Goal: Entertainment & Leisure: Consume media (video, audio)

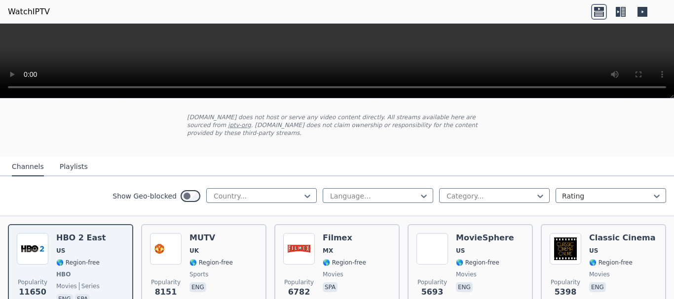
scroll to position [49, 0]
drag, startPoint x: 65, startPoint y: 157, endPoint x: 51, endPoint y: 160, distance: 14.0
click at [64, 158] on button "Playlists" at bounding box center [74, 167] width 28 height 19
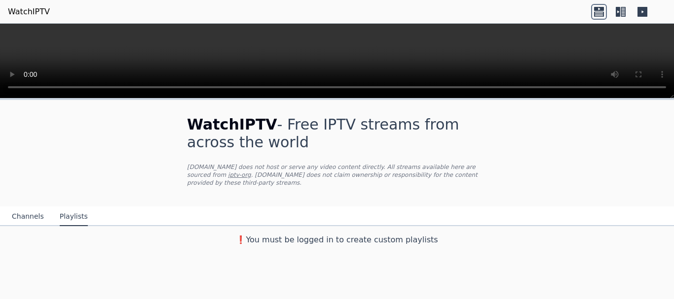
scroll to position [0, 0]
click at [31, 208] on button "Channels" at bounding box center [28, 217] width 32 height 19
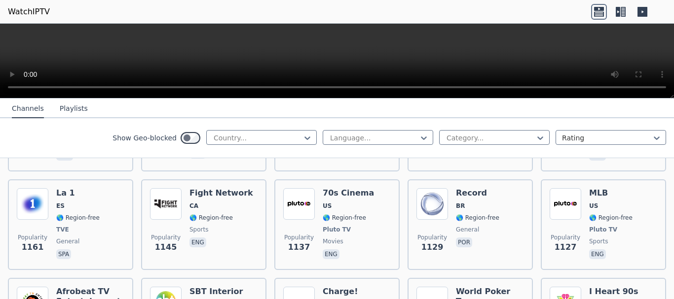
scroll to position [1578, 0]
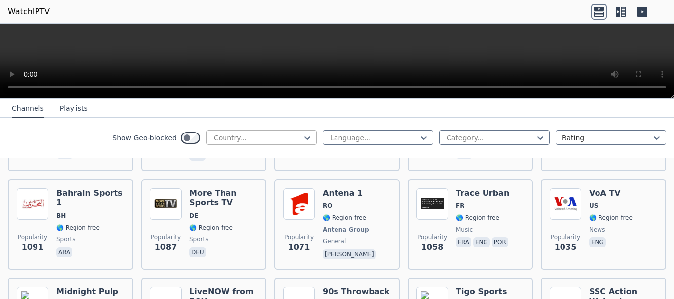
click at [223, 139] on div at bounding box center [258, 138] width 90 height 10
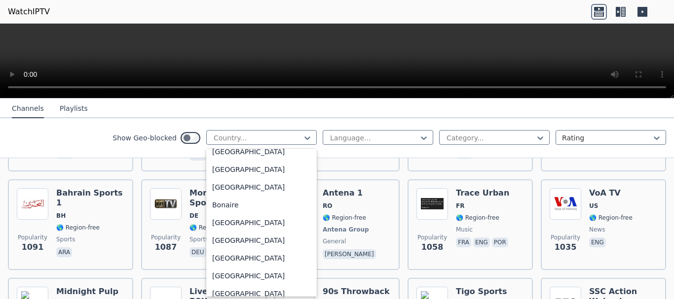
scroll to position [395, 0]
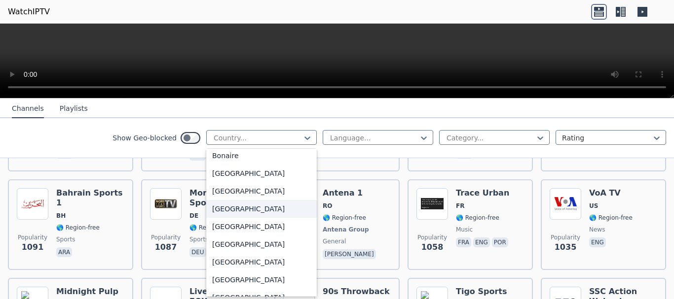
click at [223, 210] on div "[GEOGRAPHIC_DATA]" at bounding box center [261, 209] width 110 height 18
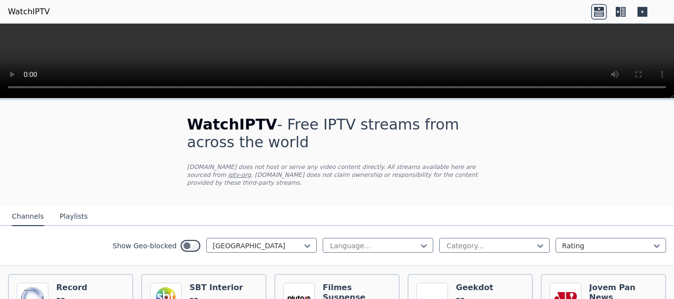
scroll to position [99, 0]
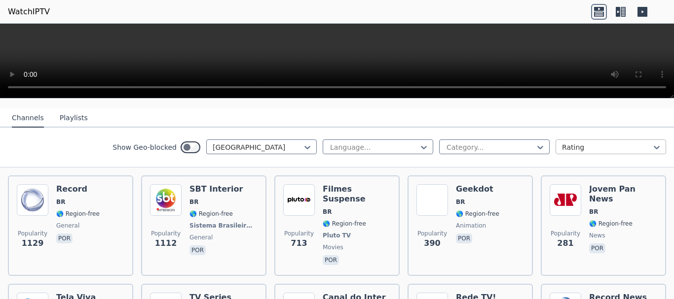
click at [579, 143] on div at bounding box center [607, 148] width 90 height 10
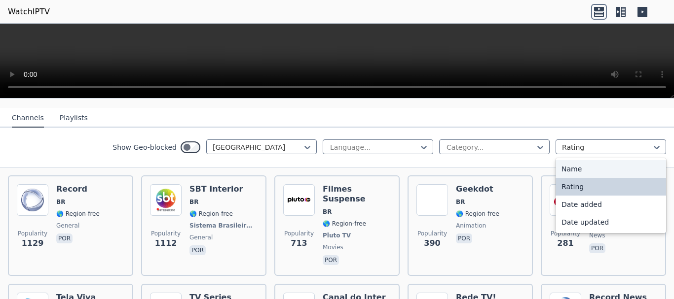
click at [571, 161] on div "Name" at bounding box center [610, 169] width 110 height 18
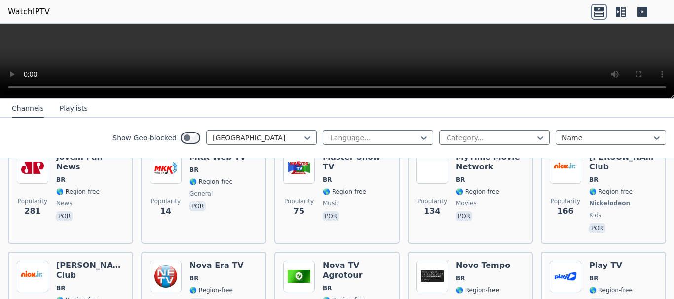
scroll to position [1026, 0]
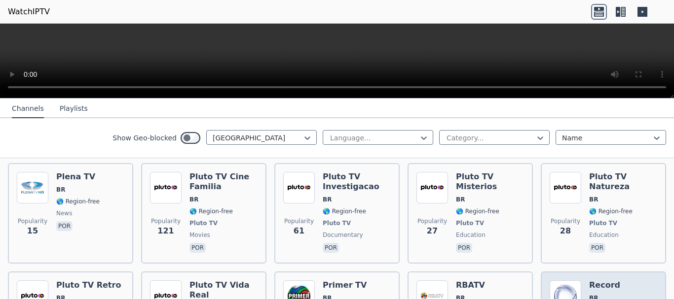
click at [589, 281] on h6 "Record" at bounding box center [610, 286] width 43 height 10
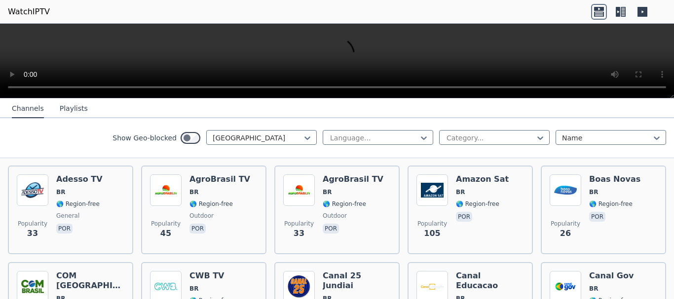
scroll to position [0, 0]
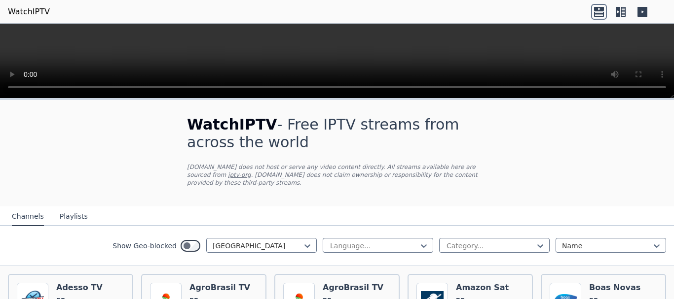
drag, startPoint x: 374, startPoint y: 51, endPoint x: 338, endPoint y: 152, distance: 107.3
click at [338, 152] on div "WatchIPTV - Free IPTV streams from across the world [DOMAIN_NAME] does not host…" at bounding box center [336, 153] width 331 height 107
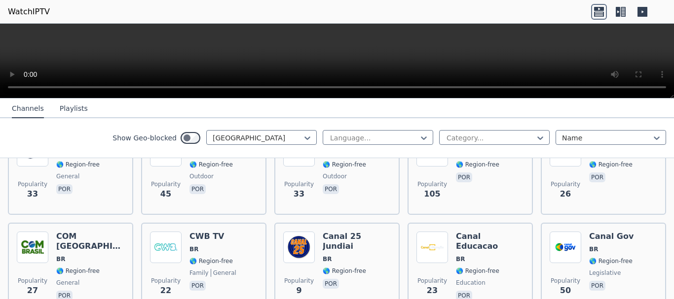
drag, startPoint x: 585, startPoint y: 250, endPoint x: 312, endPoint y: 151, distance: 290.2
click at [312, 151] on div "Show Geo-blocked Brazil Language... Category... Name" at bounding box center [337, 138] width 674 height 40
drag, startPoint x: 320, startPoint y: 42, endPoint x: 292, endPoint y: 46, distance: 27.5
click at [292, 46] on video at bounding box center [337, 61] width 674 height 75
click at [78, 112] on button "Playlists" at bounding box center [74, 109] width 28 height 19
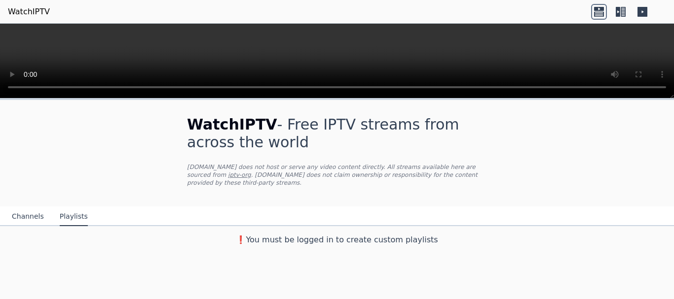
scroll to position [0, 0]
click at [30, 209] on button "Channels" at bounding box center [28, 217] width 32 height 19
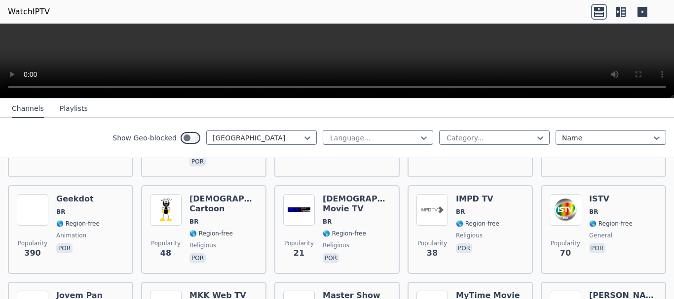
scroll to position [789, 0]
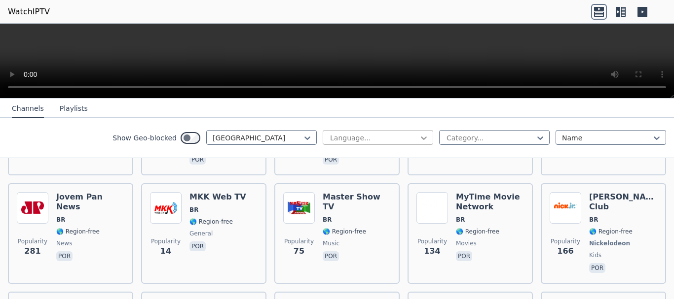
click at [419, 141] on icon at bounding box center [424, 138] width 10 height 10
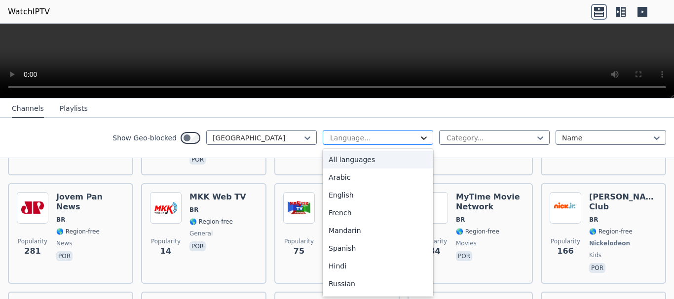
click at [419, 137] on icon at bounding box center [424, 138] width 10 height 10
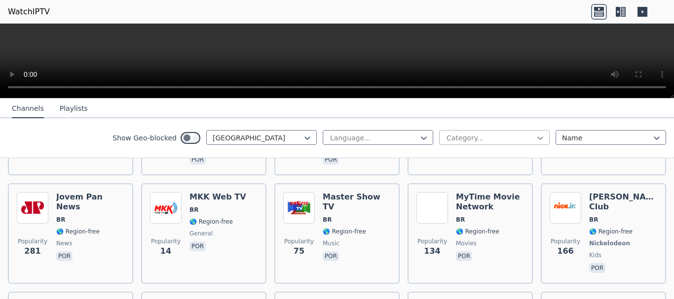
click at [536, 136] on icon at bounding box center [540, 138] width 10 height 10
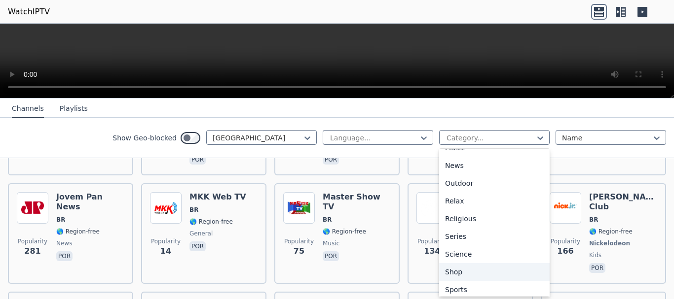
scroll to position [335, 0]
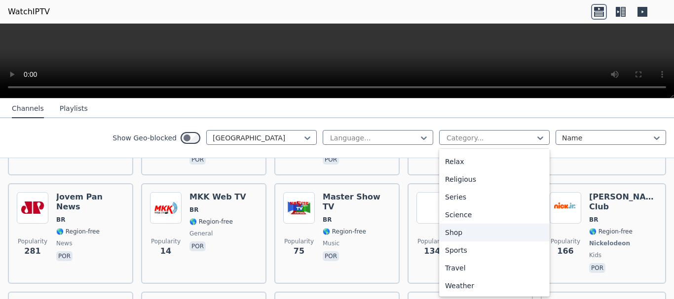
click at [454, 228] on div "Shop" at bounding box center [494, 233] width 110 height 18
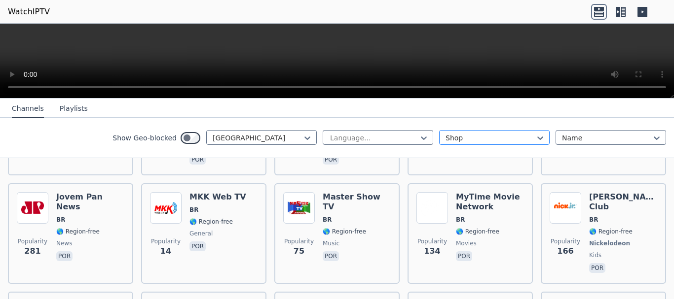
click at [475, 137] on div at bounding box center [490, 138] width 90 height 10
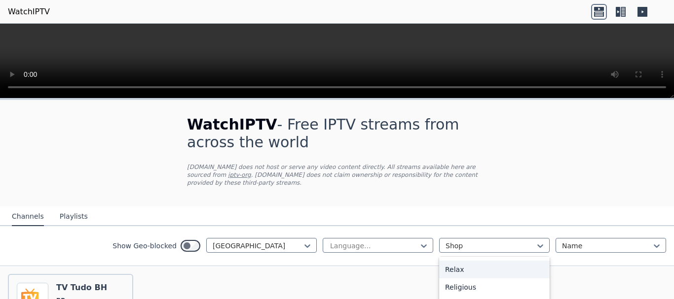
click at [504, 214] on nav "Channels Playlists" at bounding box center [337, 217] width 674 height 20
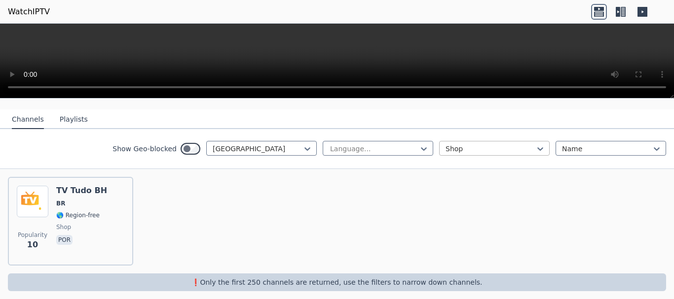
click at [476, 145] on div at bounding box center [490, 149] width 90 height 10
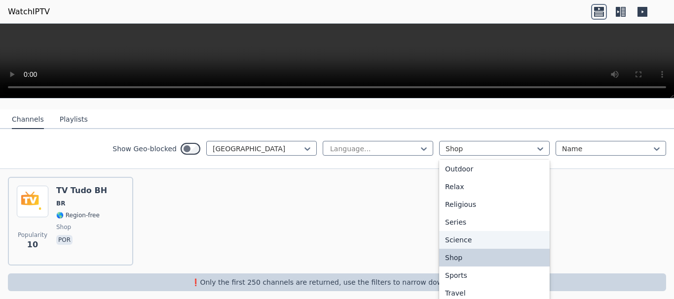
scroll to position [340, 0]
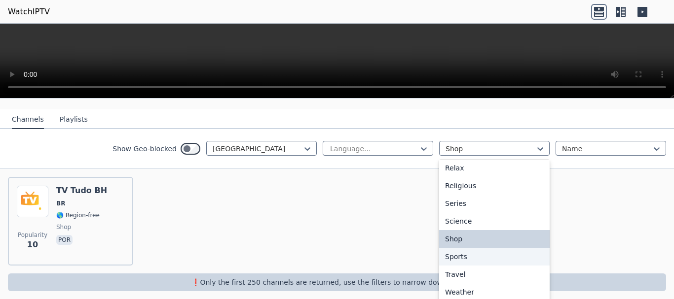
click at [450, 249] on div "Sports" at bounding box center [494, 257] width 110 height 18
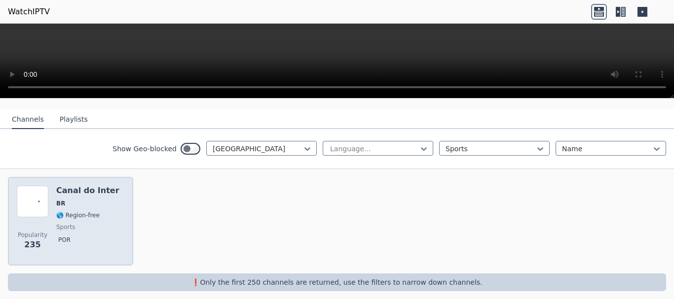
click at [96, 200] on div "Canal do Inter BR 🌎 Region-free sports por" at bounding box center [87, 221] width 63 height 71
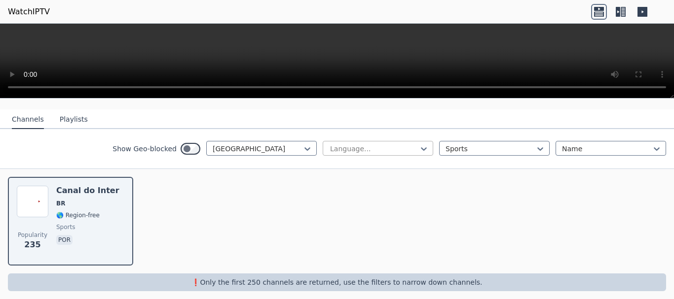
click at [360, 144] on div at bounding box center [374, 149] width 90 height 10
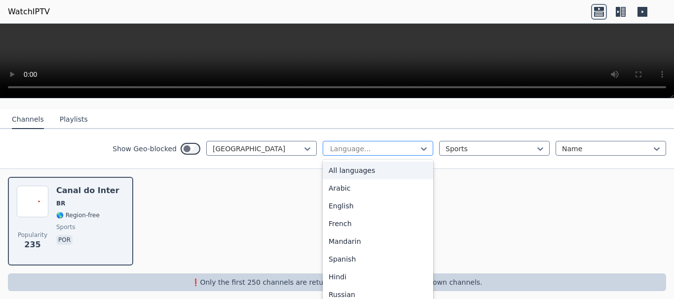
click at [360, 144] on div at bounding box center [374, 149] width 90 height 10
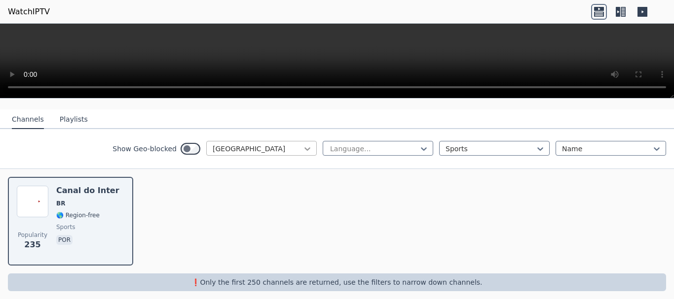
click at [303, 144] on icon at bounding box center [307, 149] width 10 height 10
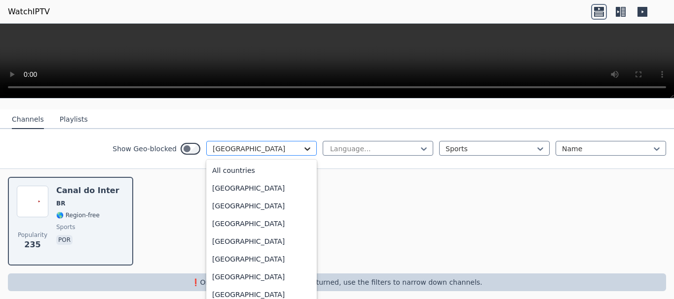
scroll to position [322, 0]
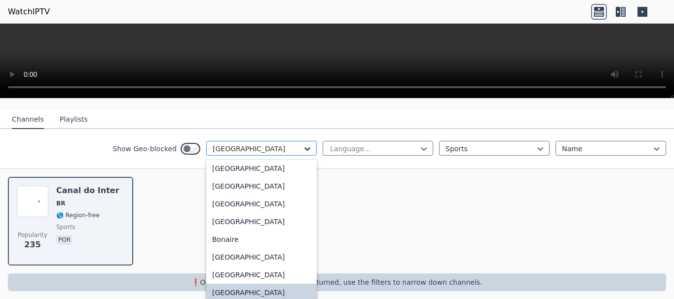
click at [303, 144] on icon at bounding box center [307, 149] width 10 height 10
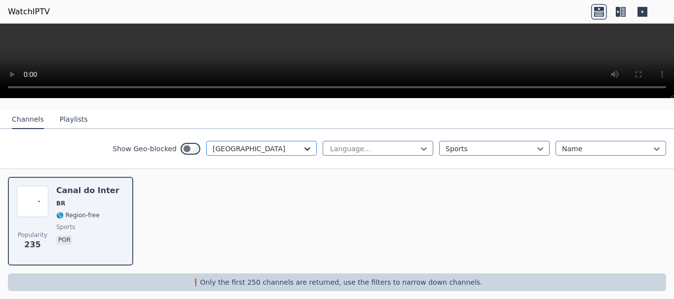
click at [303, 144] on icon at bounding box center [307, 149] width 10 height 10
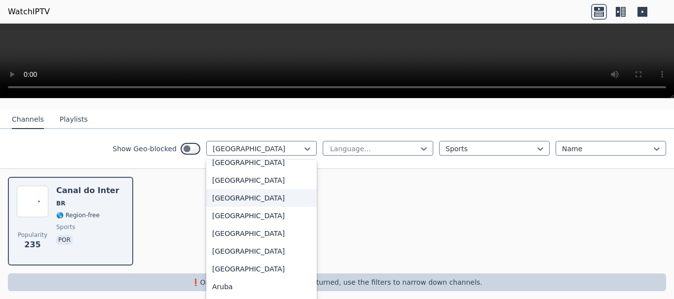
scroll to position [0, 0]
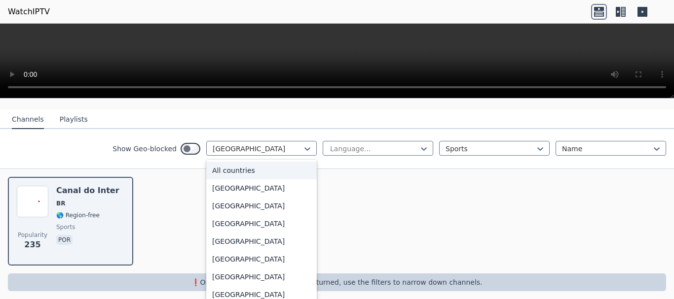
click at [240, 162] on div "All countries" at bounding box center [261, 171] width 110 height 18
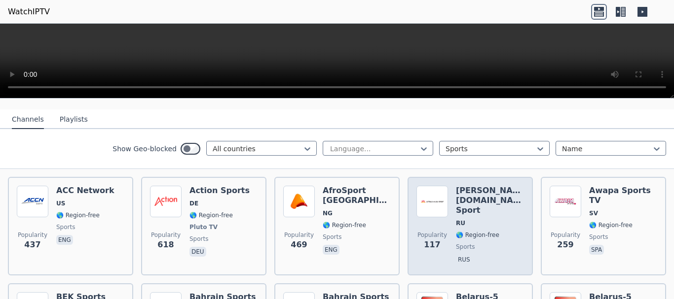
scroll to position [146, 0]
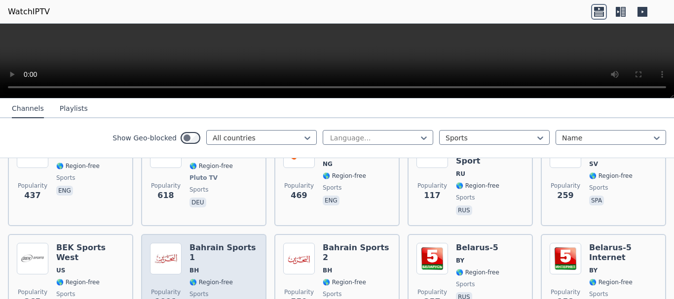
click at [235, 267] on span "BH" at bounding box center [223, 271] width 68 height 8
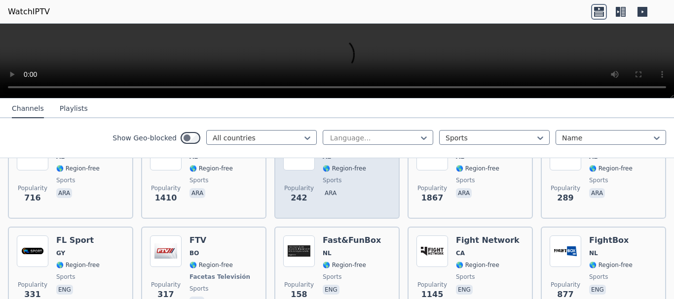
scroll to position [493, 0]
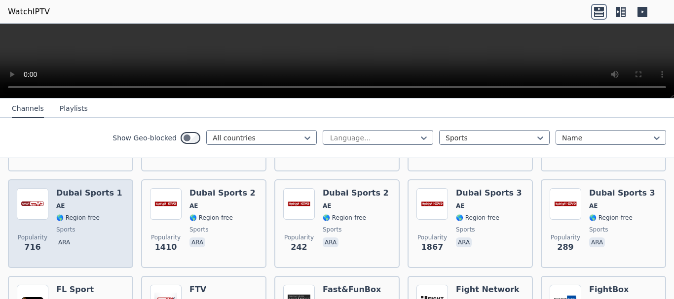
click at [79, 188] on h6 "Dubai Sports 1" at bounding box center [89, 193] width 66 height 10
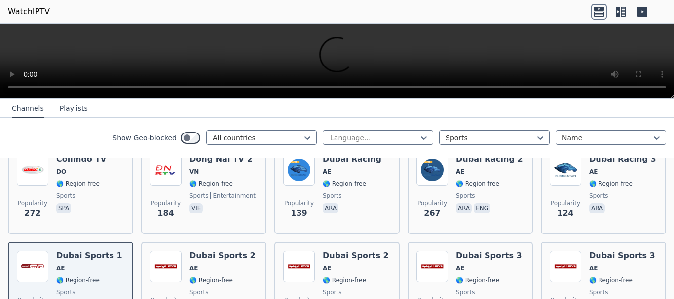
scroll to position [444, 0]
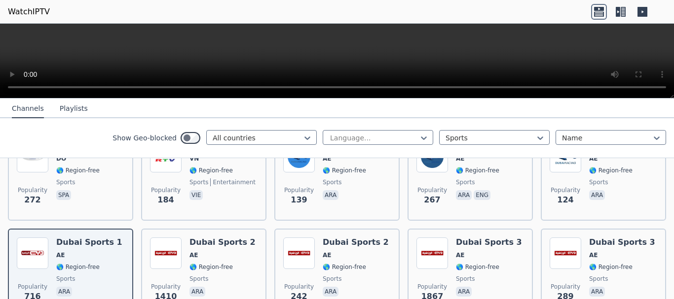
drag, startPoint x: 95, startPoint y: 238, endPoint x: 0, endPoint y: 209, distance: 99.2
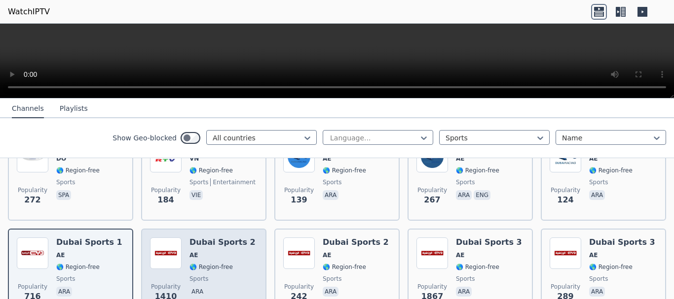
click at [230, 252] on span "AE" at bounding box center [222, 256] width 66 height 8
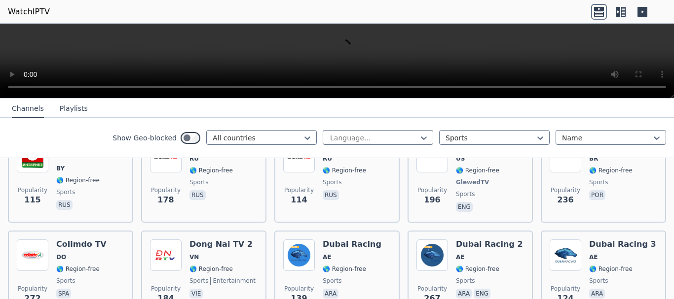
scroll to position [0, 0]
